Goal: Transaction & Acquisition: Purchase product/service

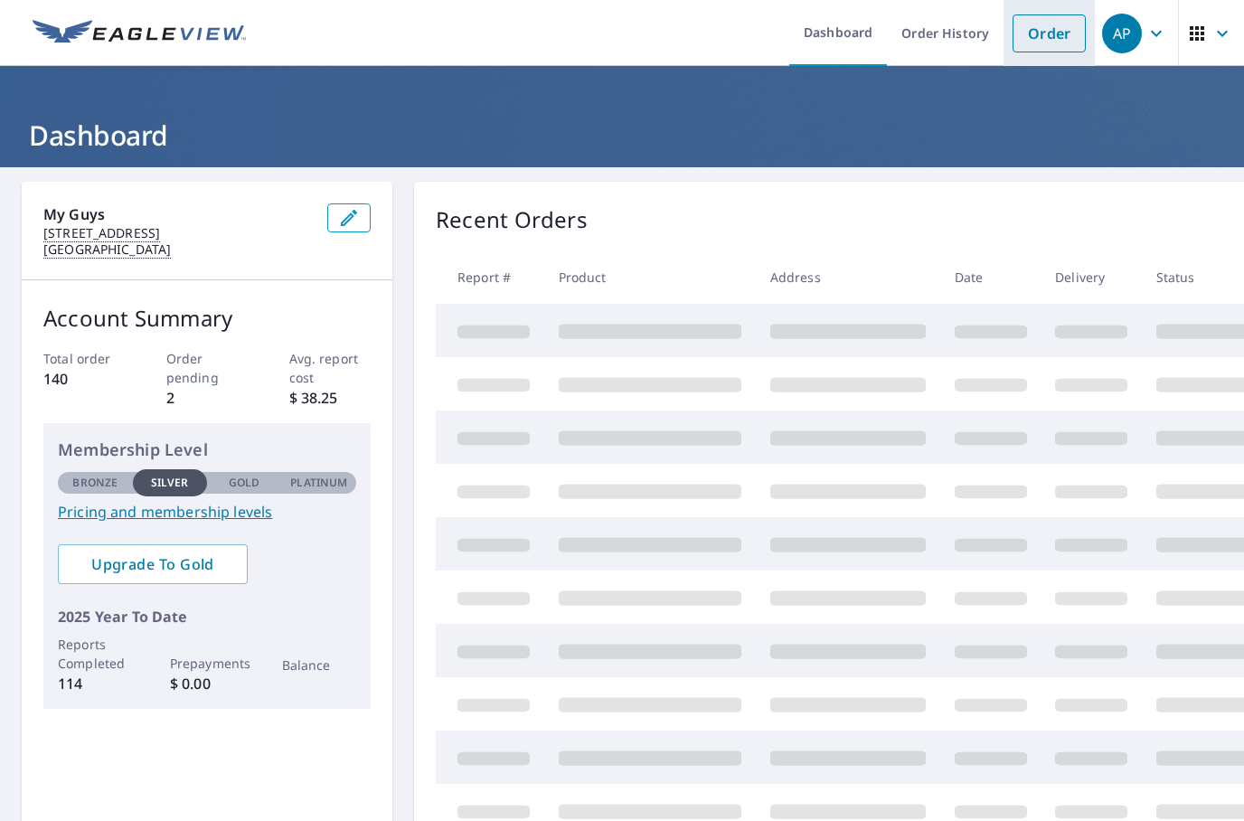
click at [1052, 25] on link "Order" at bounding box center [1049, 33] width 73 height 38
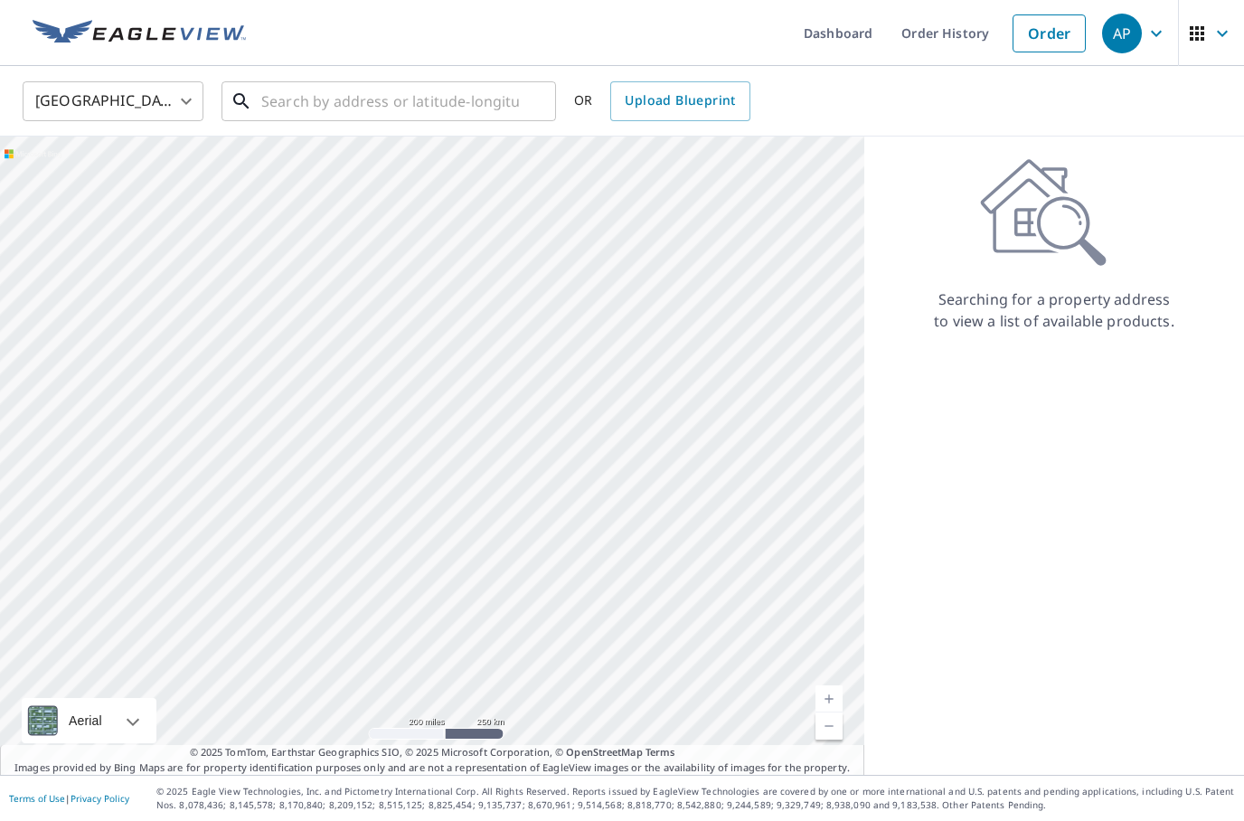
click at [448, 99] on input "text" at bounding box center [390, 101] width 258 height 51
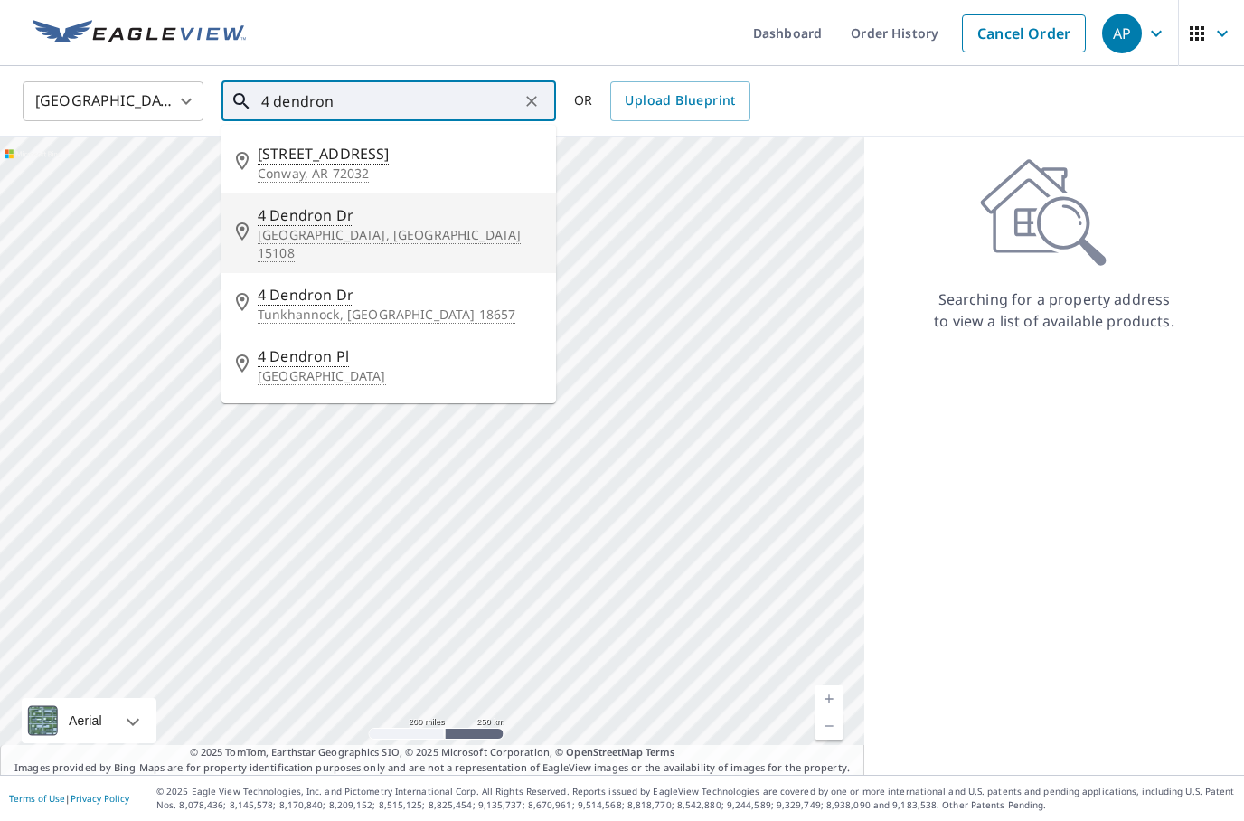
click at [308, 212] on span "4 Dendron Dr" at bounding box center [400, 215] width 284 height 22
type input "4 Dendron Dr Coraopolis, PA 15108"
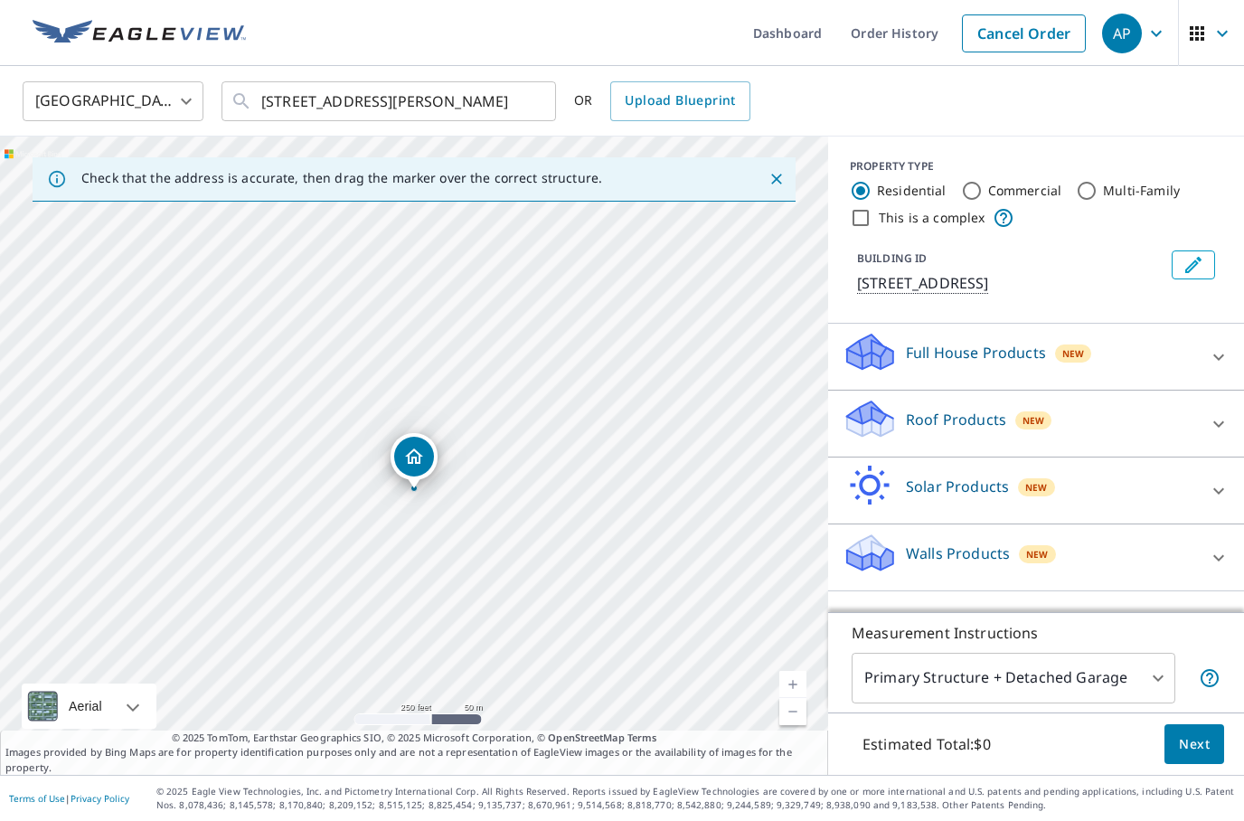
click at [794, 698] on link "Current Level 17, Zoom In" at bounding box center [792, 684] width 27 height 27
click at [790, 698] on link "Current Level 18, Zoom In" at bounding box center [792, 684] width 27 height 27
click at [796, 698] on link "Current Level 19, Zoom In" at bounding box center [792, 684] width 27 height 27
click at [793, 698] on link "Current Level 20, Zoom In Disabled" at bounding box center [792, 684] width 27 height 27
click at [1208, 258] on button "Edit building 1" at bounding box center [1193, 264] width 43 height 29
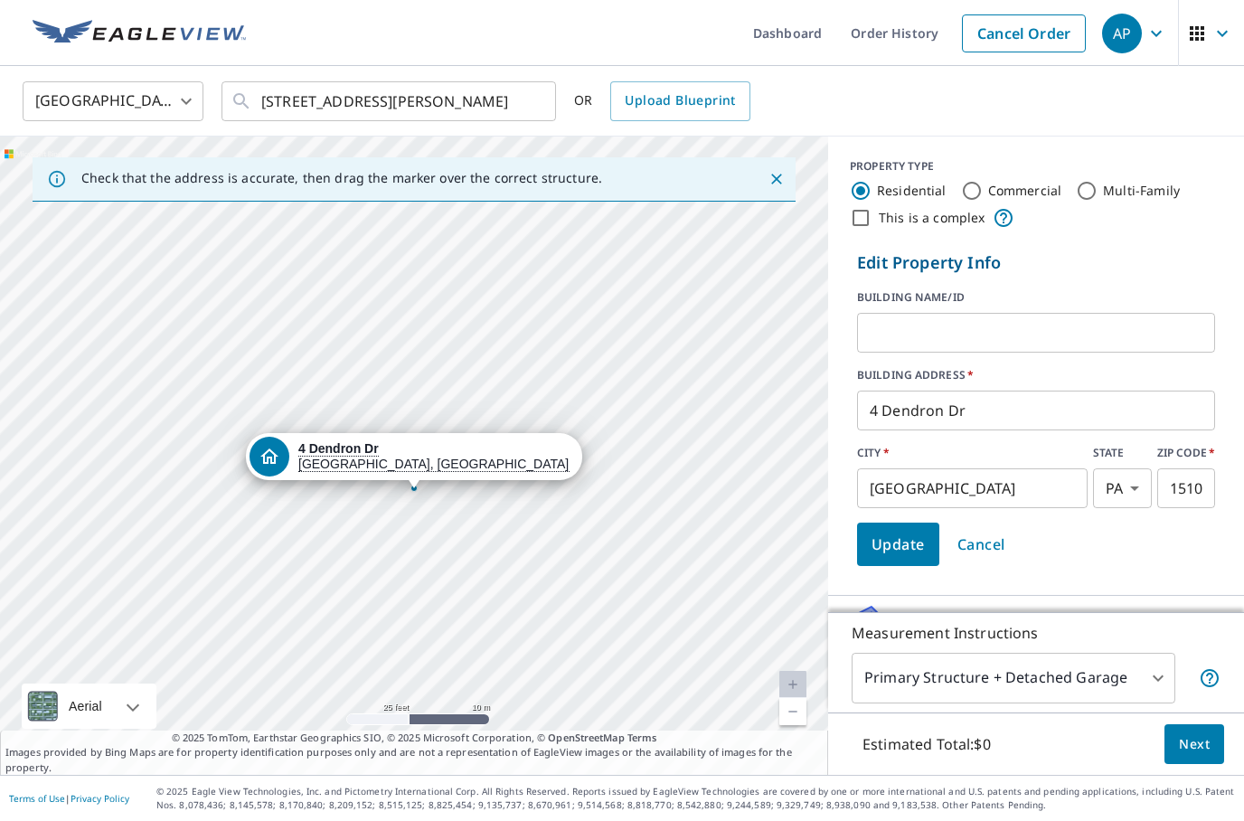
click at [951, 335] on input "text" at bounding box center [1036, 332] width 358 height 51
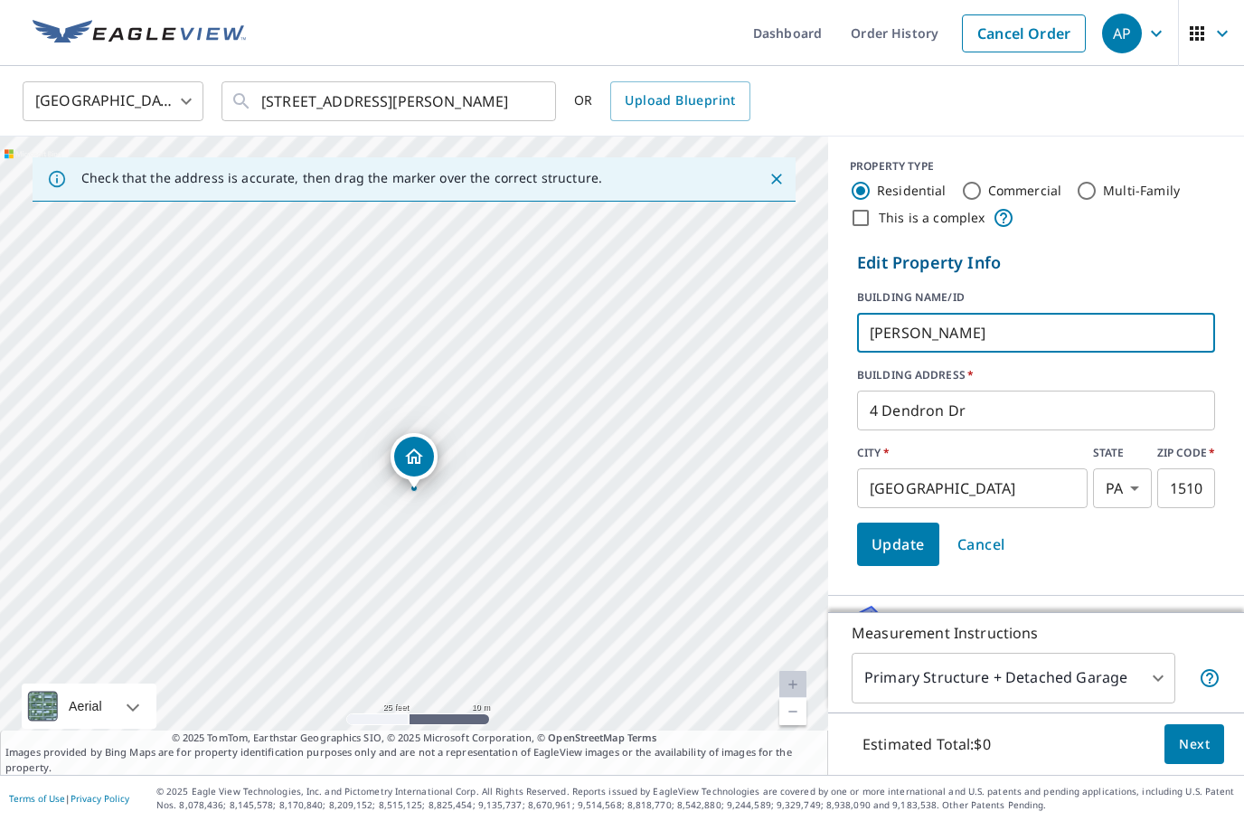
type input "Anthony Seretti"
click at [918, 548] on span "Update" at bounding box center [898, 544] width 53 height 25
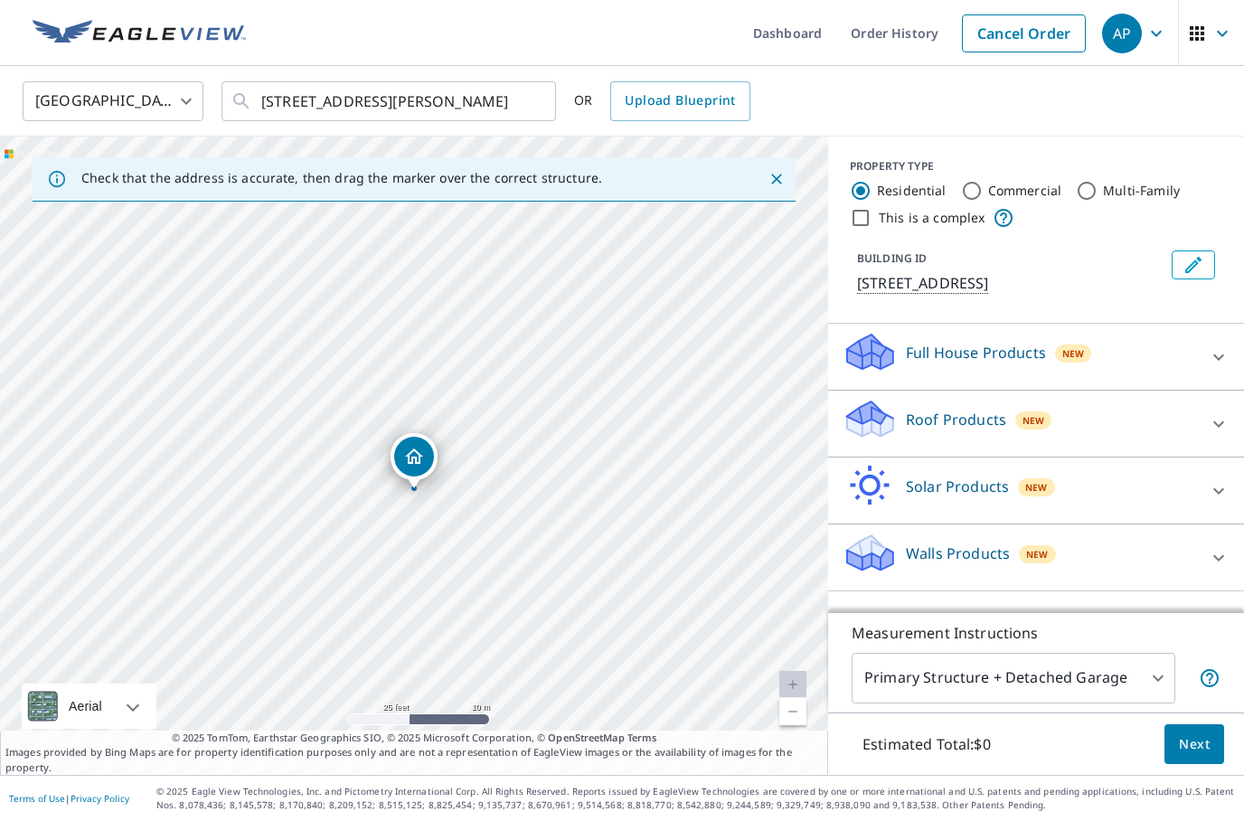
click at [1095, 428] on div "Roof Products New" at bounding box center [1020, 424] width 354 height 52
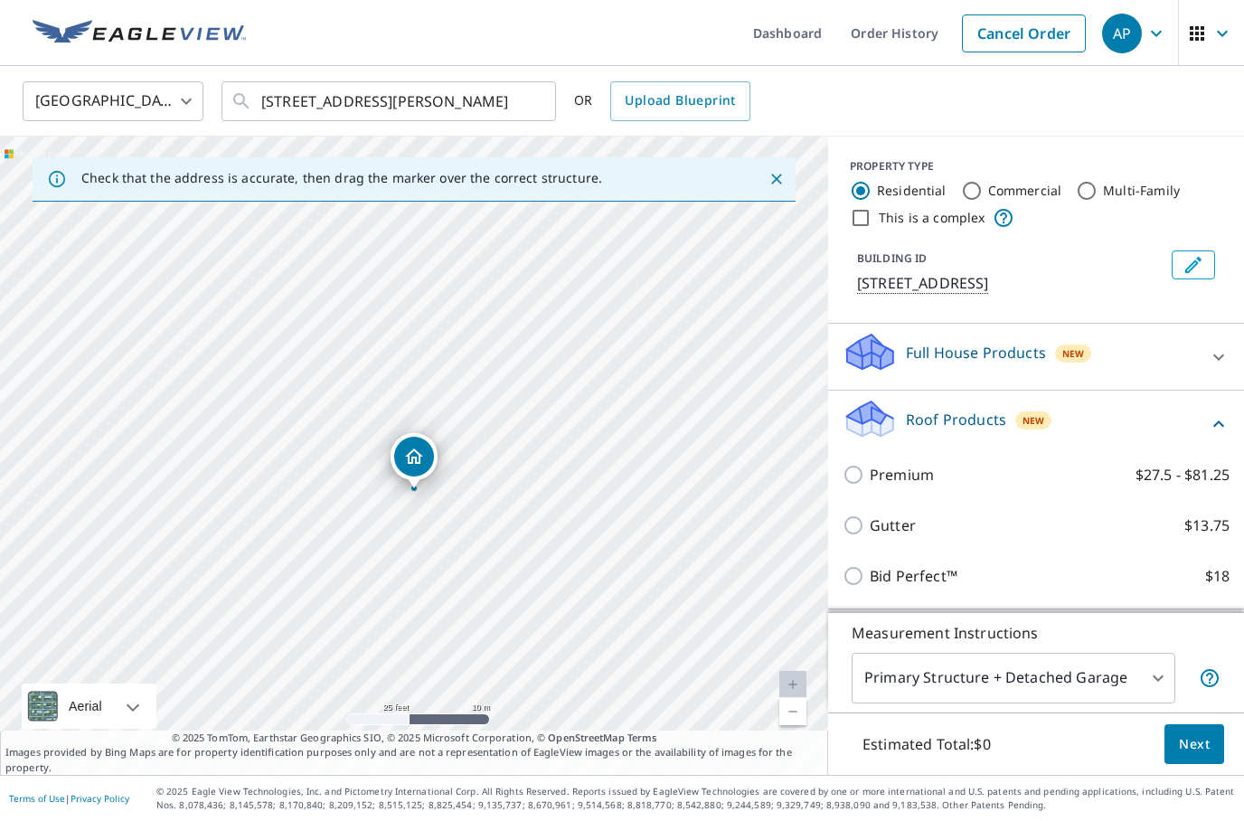
click at [859, 480] on input "Premium $27.5 - $81.25" at bounding box center [856, 475] width 27 height 22
checkbox input "true"
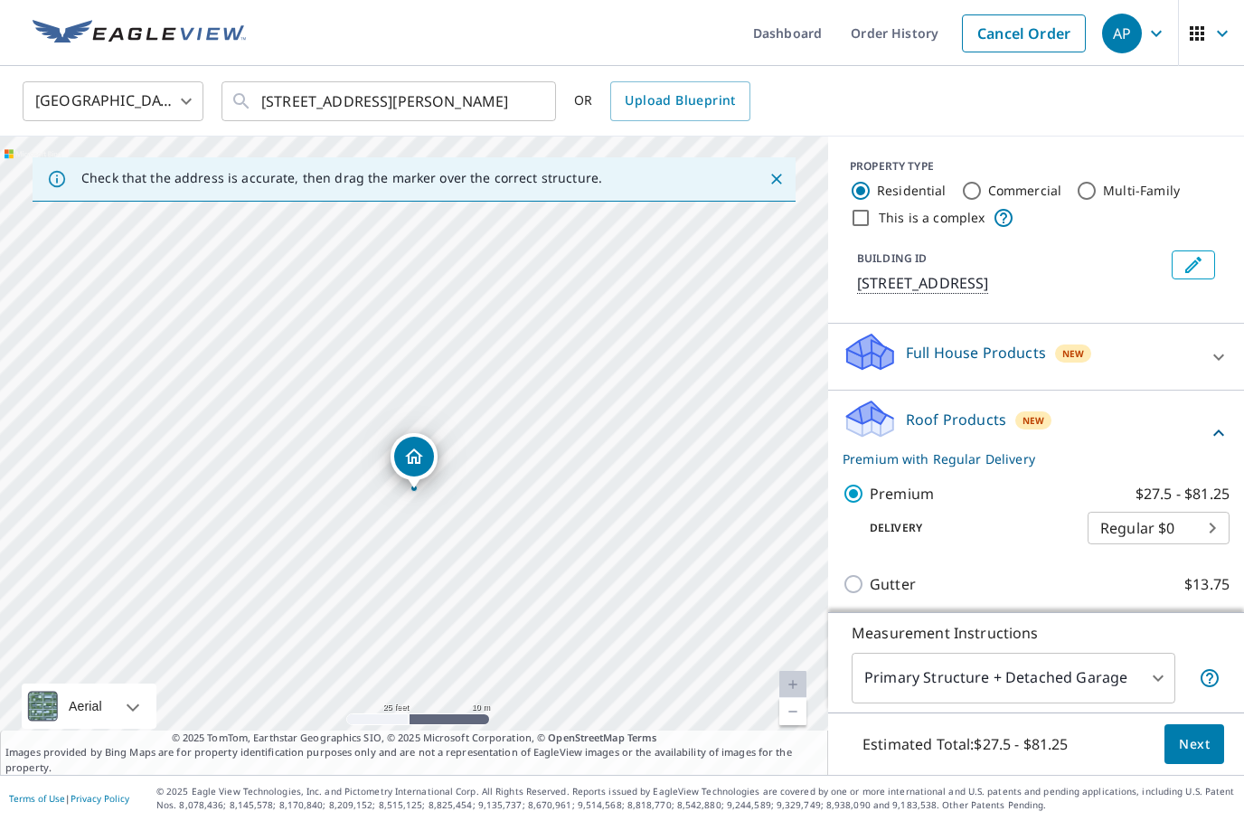
click at [1192, 756] on span "Next" at bounding box center [1194, 744] width 31 height 23
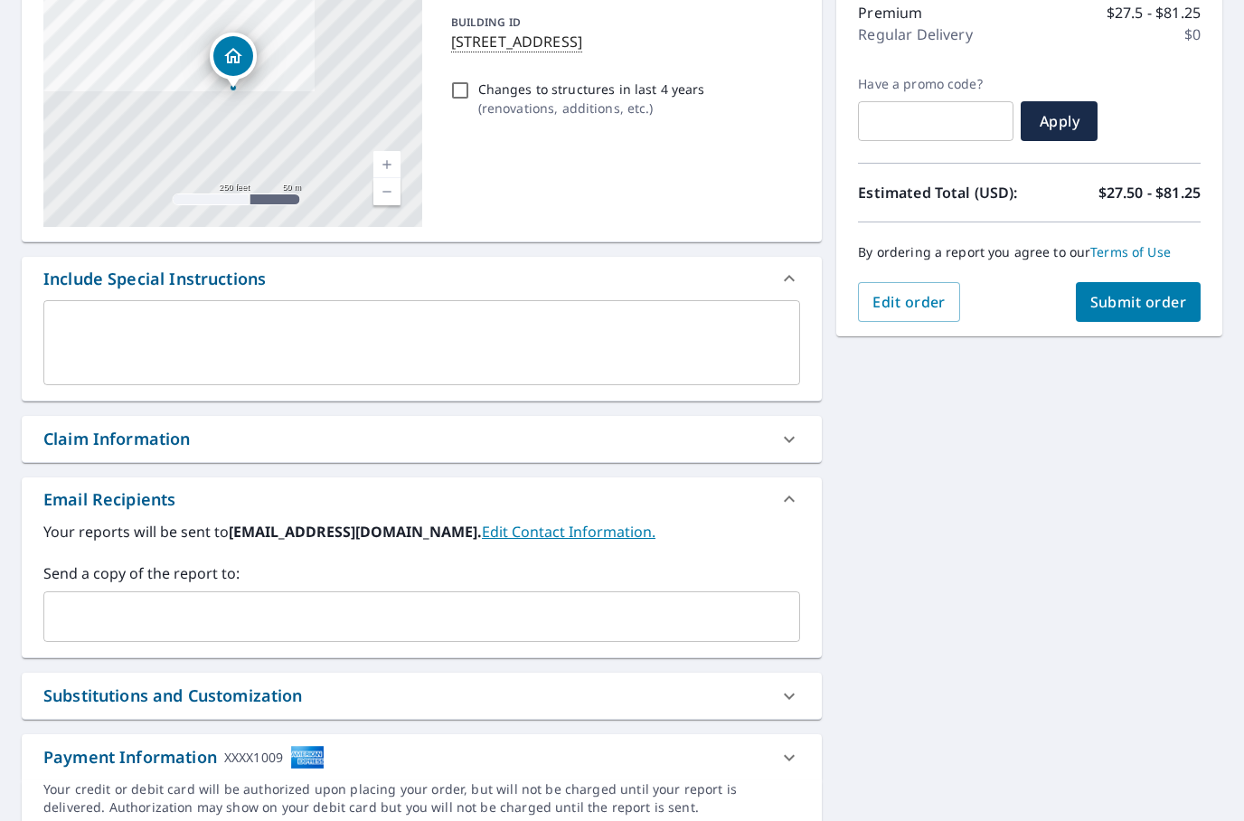
scroll to position [240, 0]
click at [690, 615] on input "text" at bounding box center [408, 617] width 713 height 34
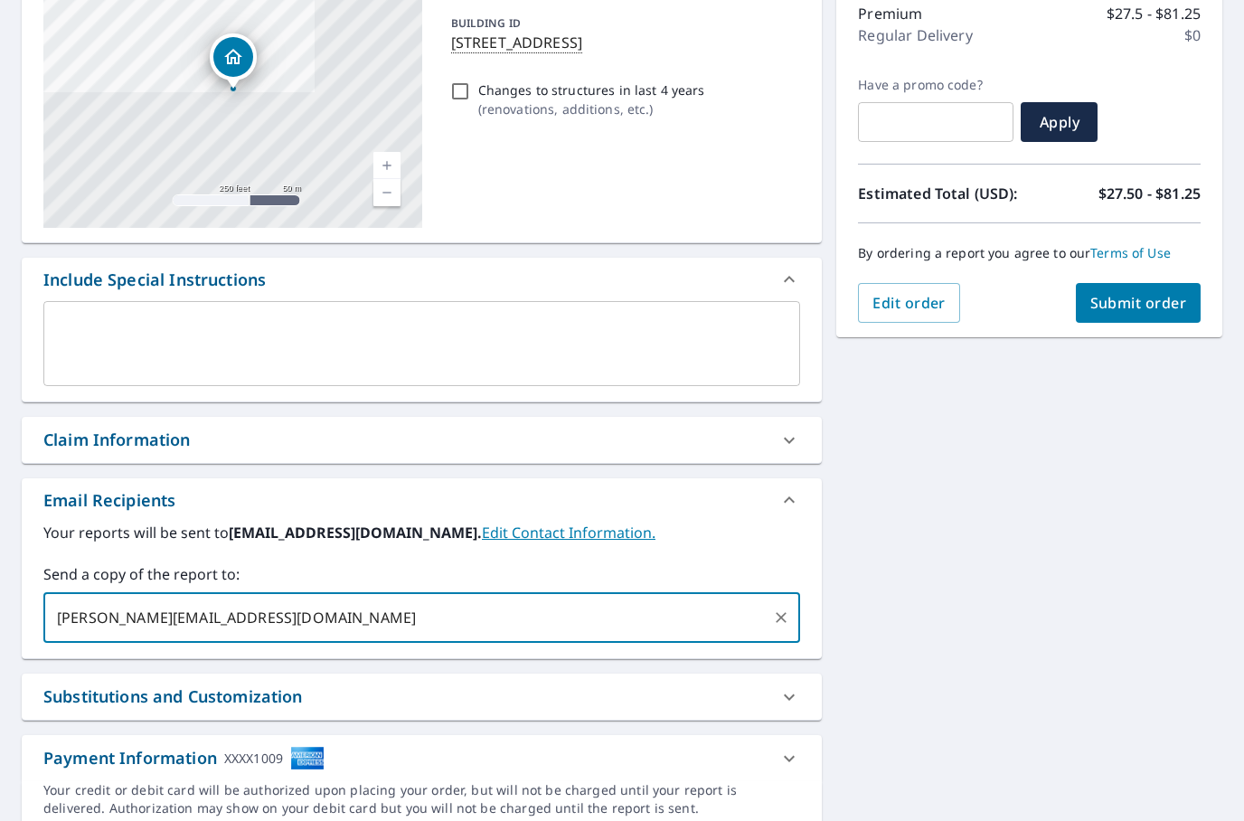
type input "erika@myguyspgh.com"
click at [1162, 300] on span "Submit order" at bounding box center [1138, 303] width 97 height 20
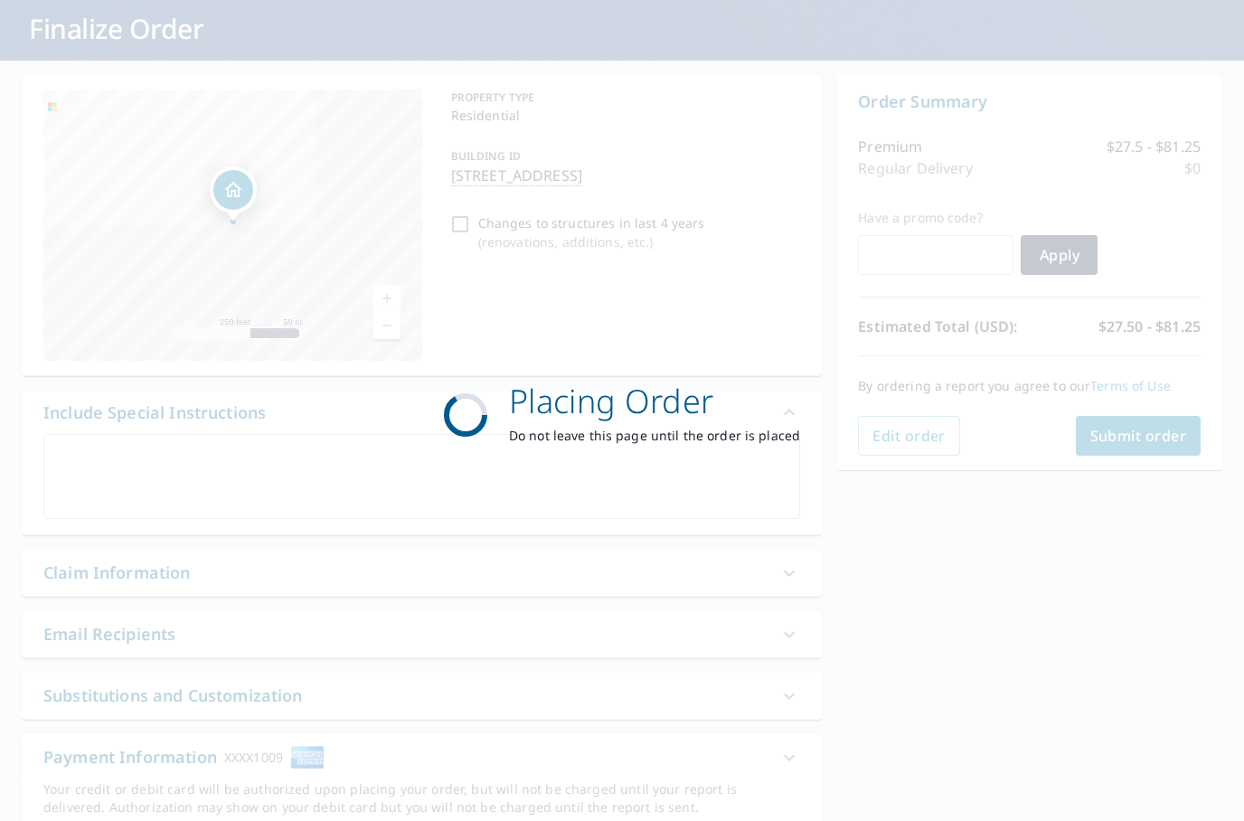
scroll to position [106, 0]
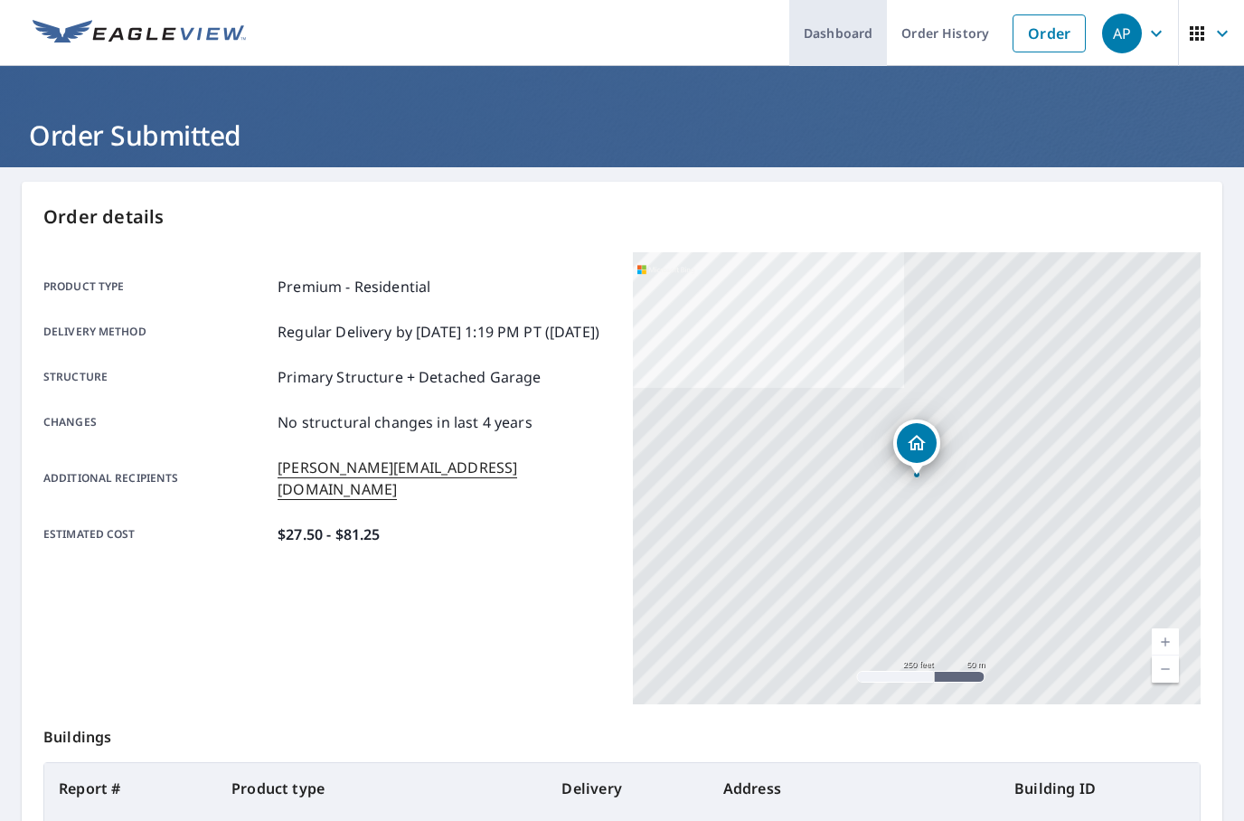
click at [844, 34] on link "Dashboard" at bounding box center [838, 33] width 98 height 66
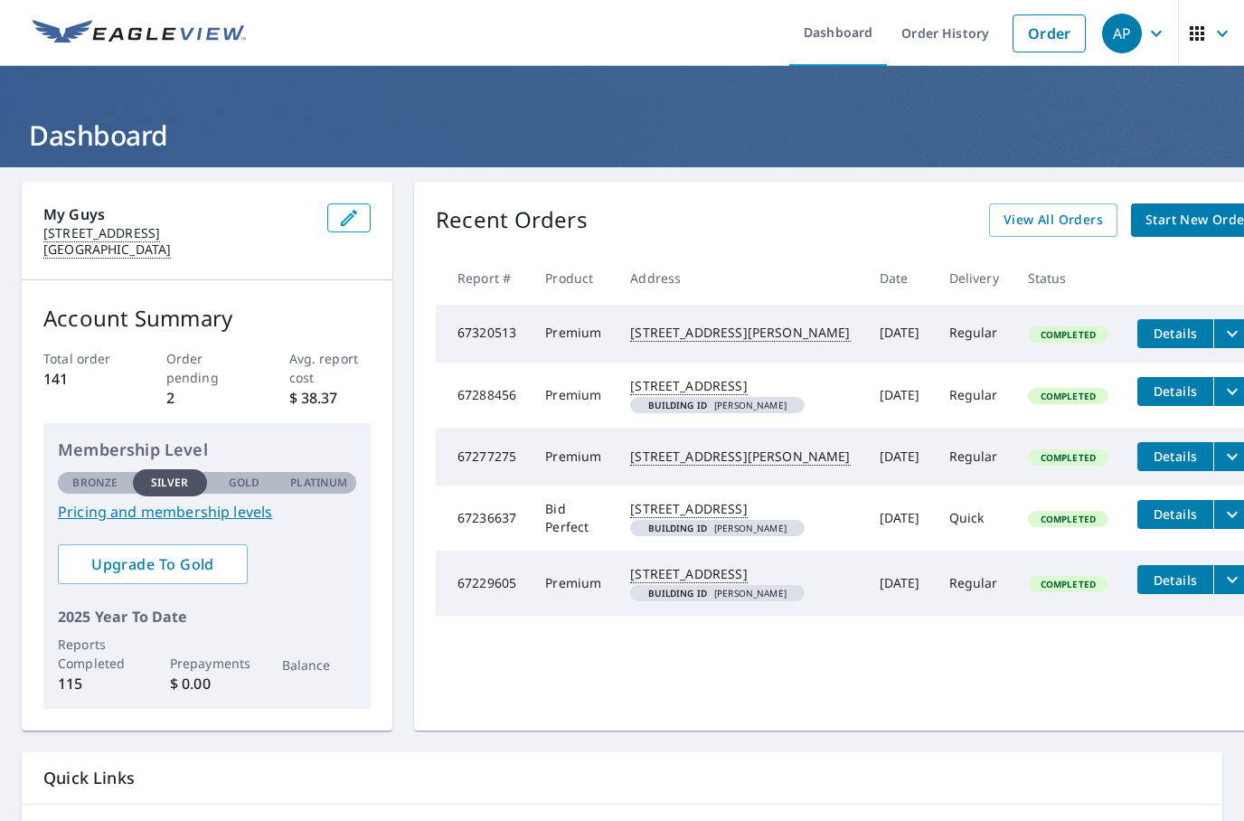
click at [1221, 325] on icon "filesDropdownBtn-67320513" at bounding box center [1232, 334] width 22 height 22
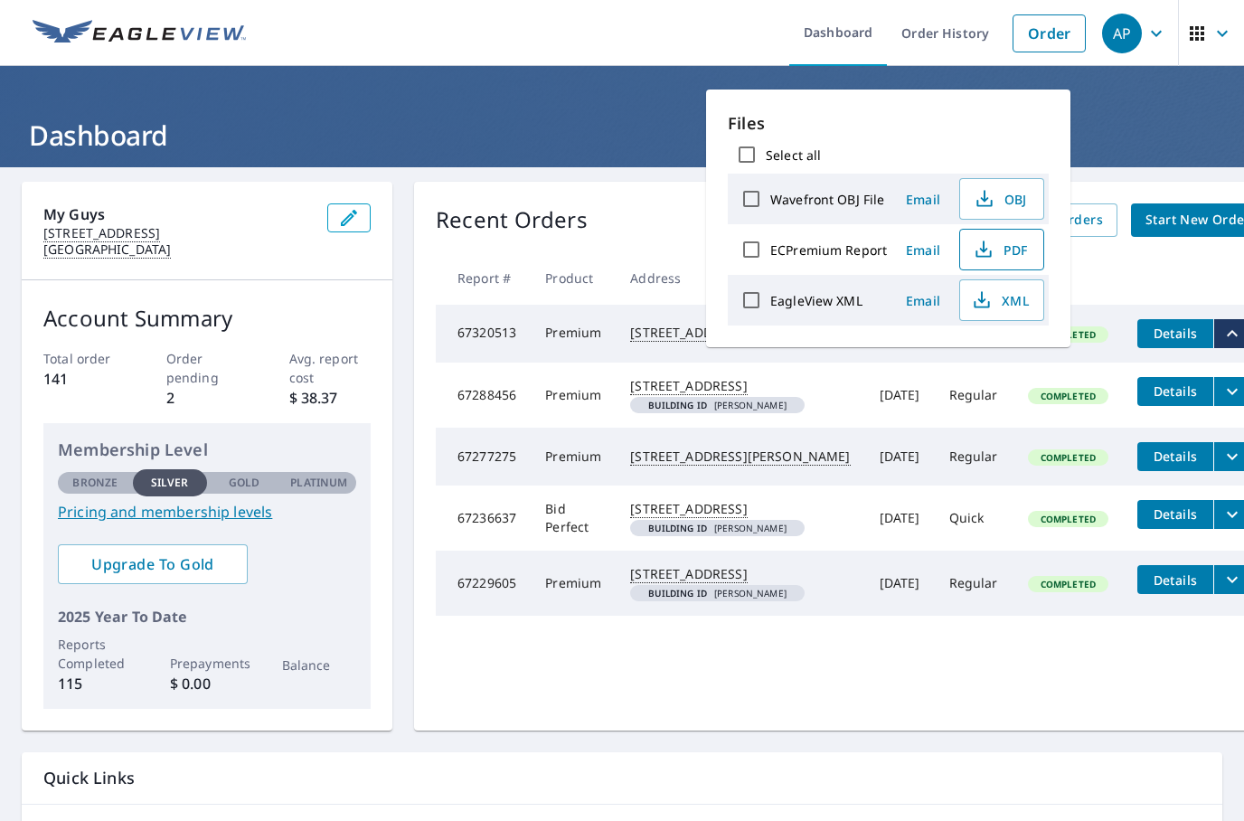
click at [1014, 246] on span "PDF" at bounding box center [1000, 250] width 58 height 22
